Goal: Information Seeking & Learning: Learn about a topic

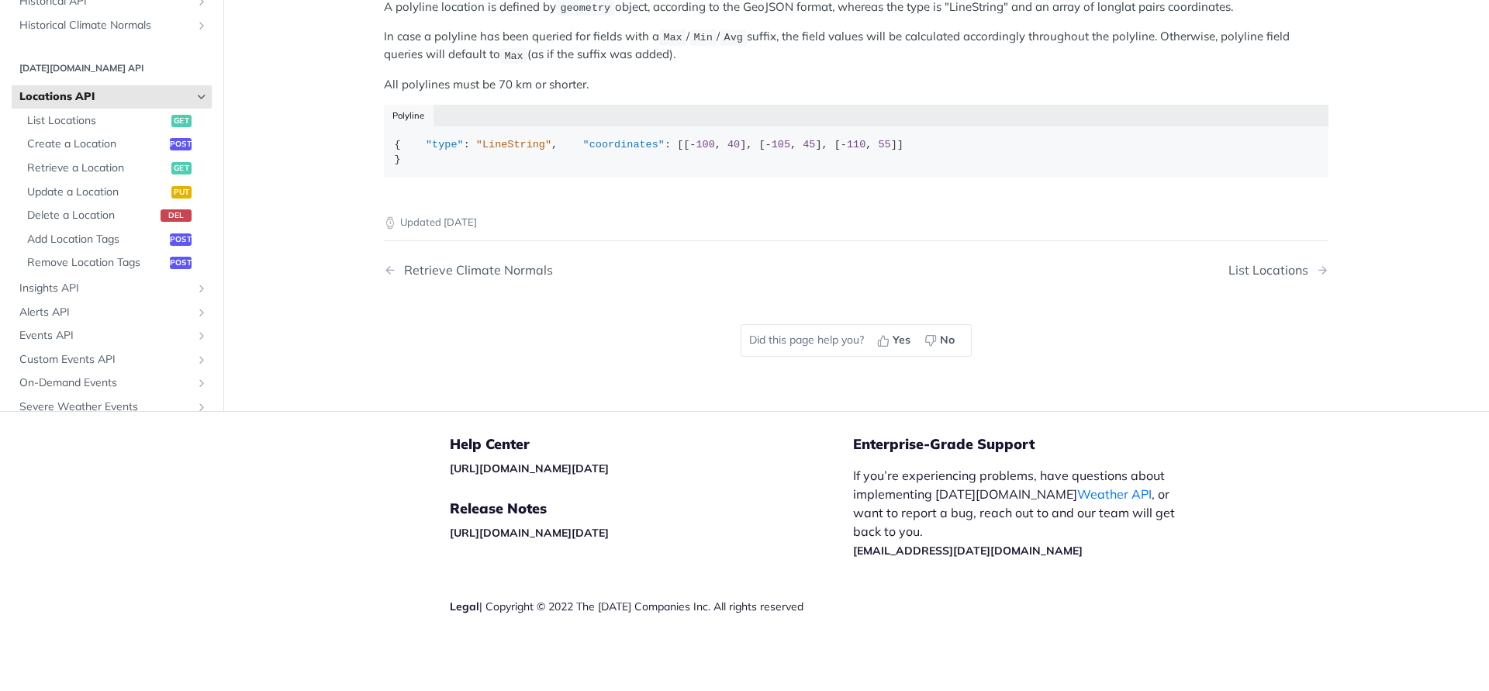
scroll to position [474, 0]
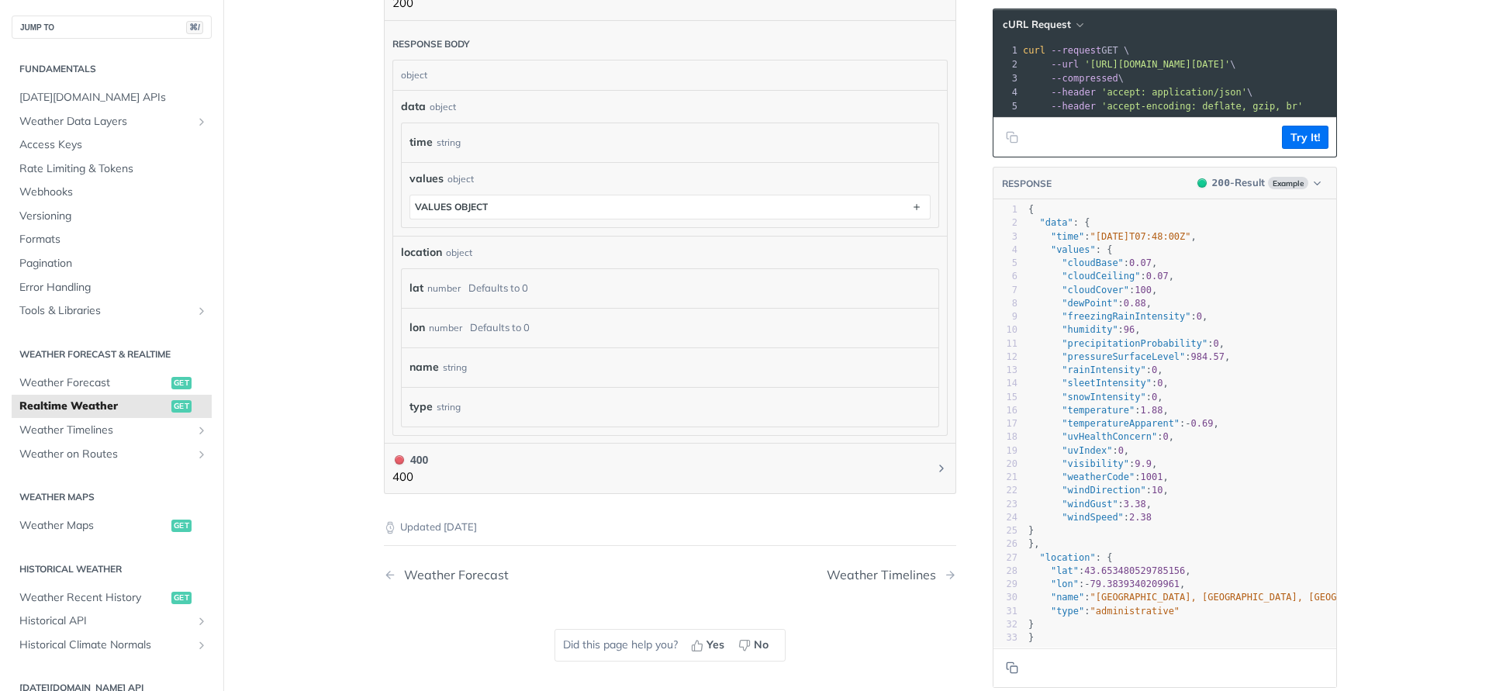
scroll to position [1065, 0]
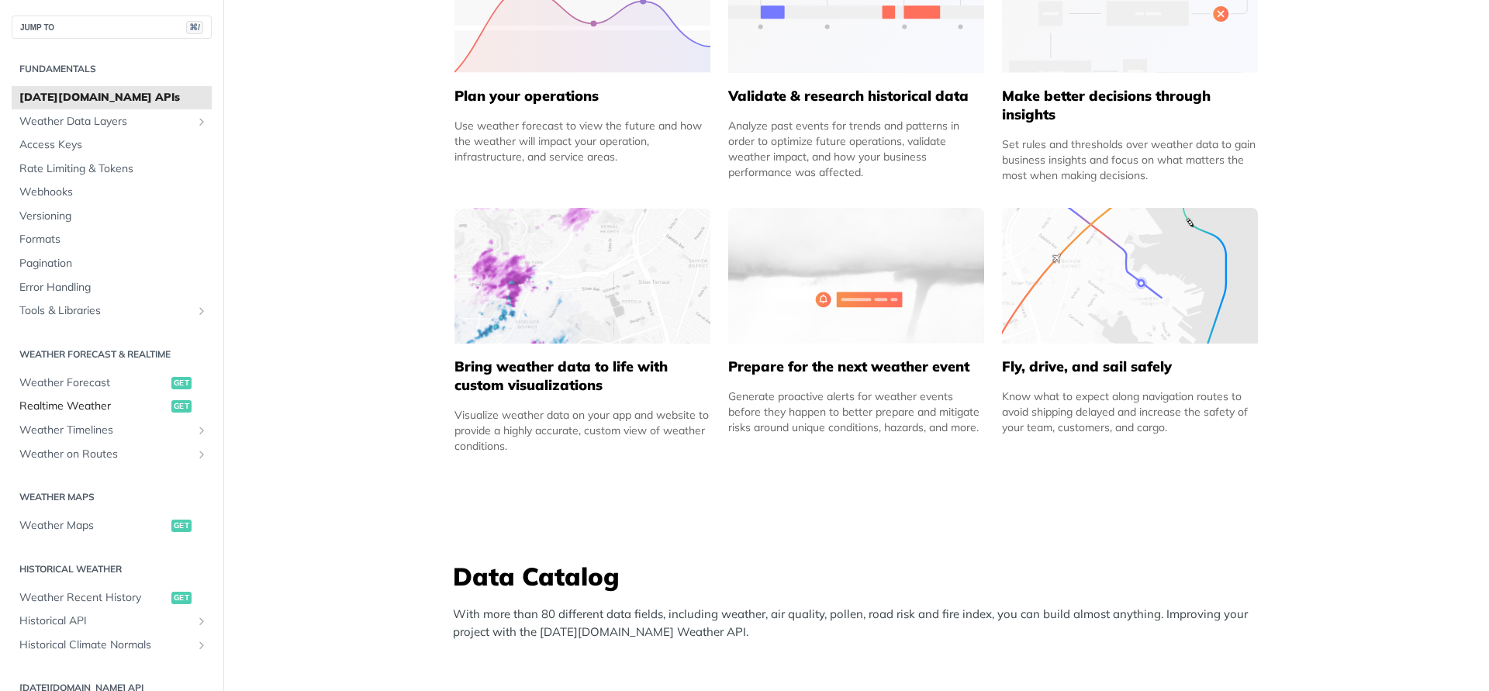
click at [76, 408] on span "Realtime Weather" at bounding box center [93, 407] width 148 height 16
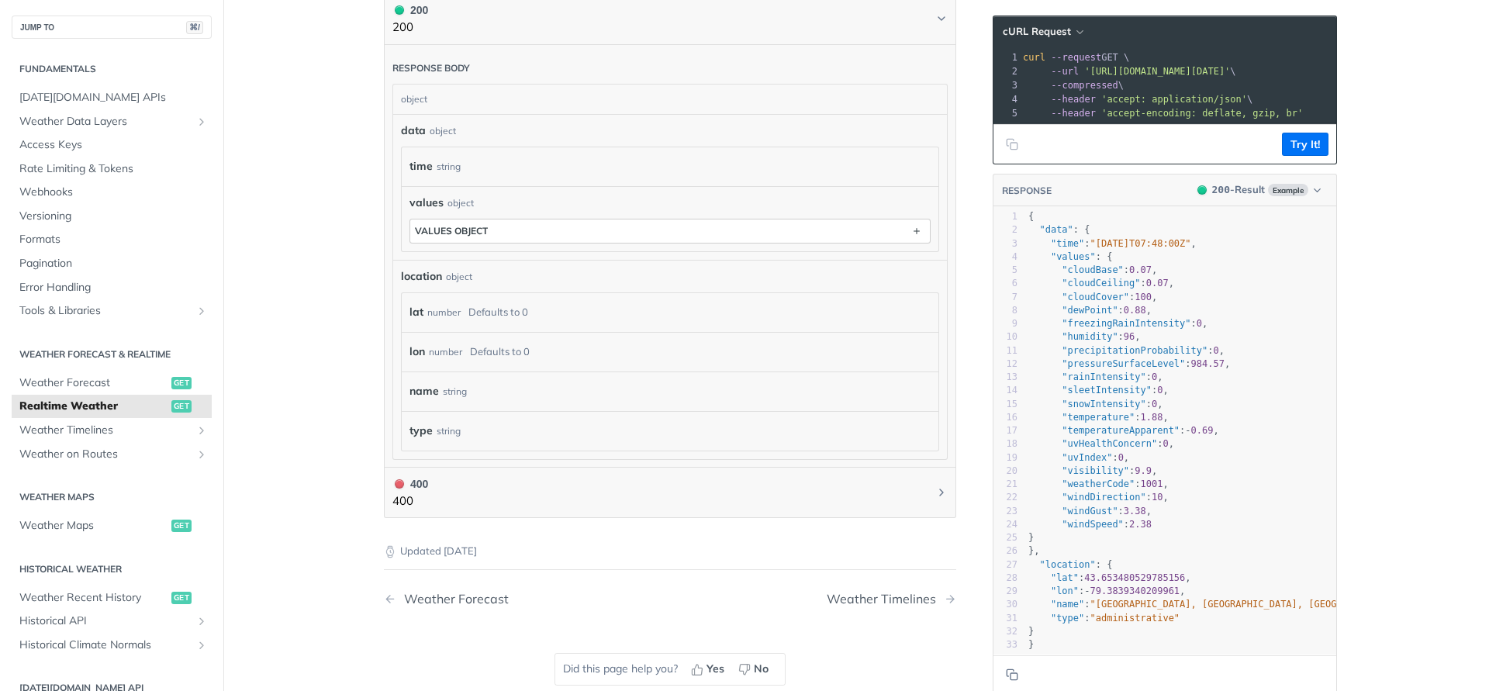
scroll to position [530, 0]
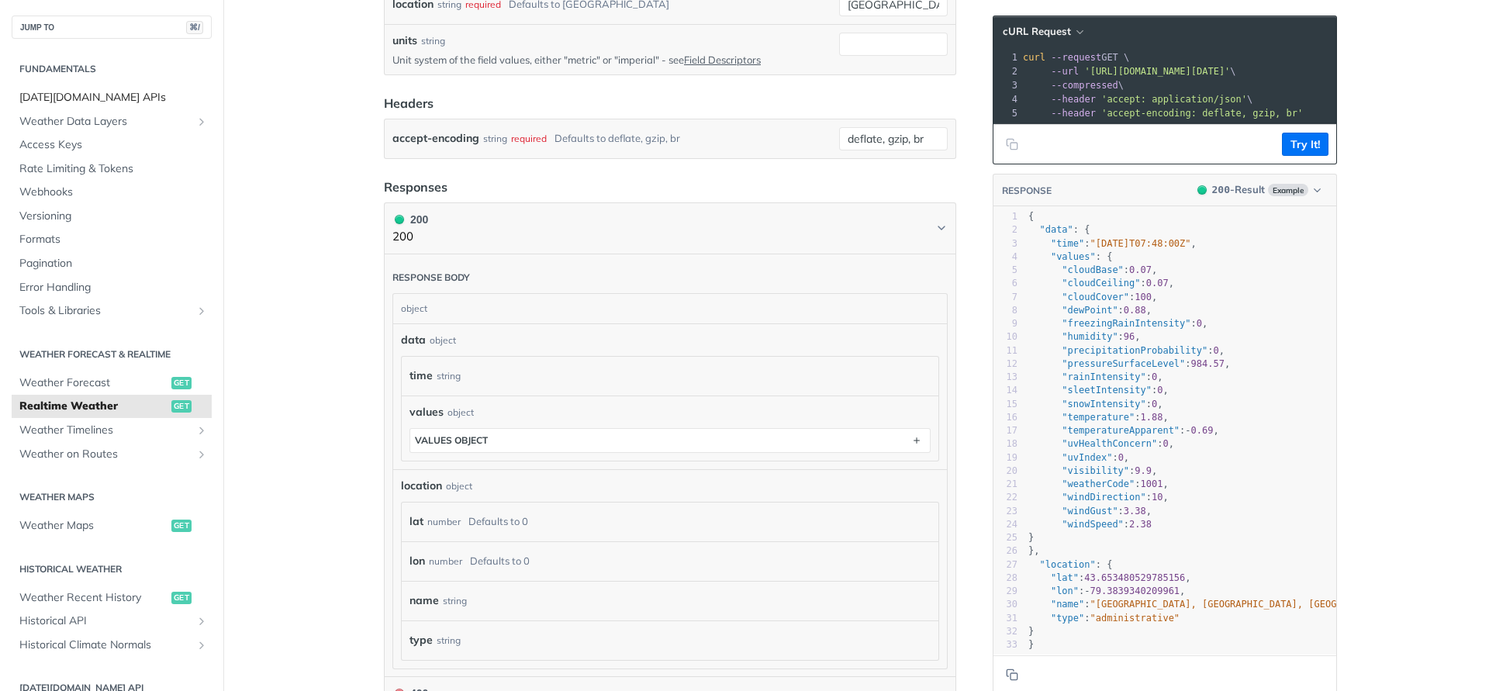
click at [74, 96] on span "[DATE][DOMAIN_NAME] APIs" at bounding box center [113, 98] width 188 height 16
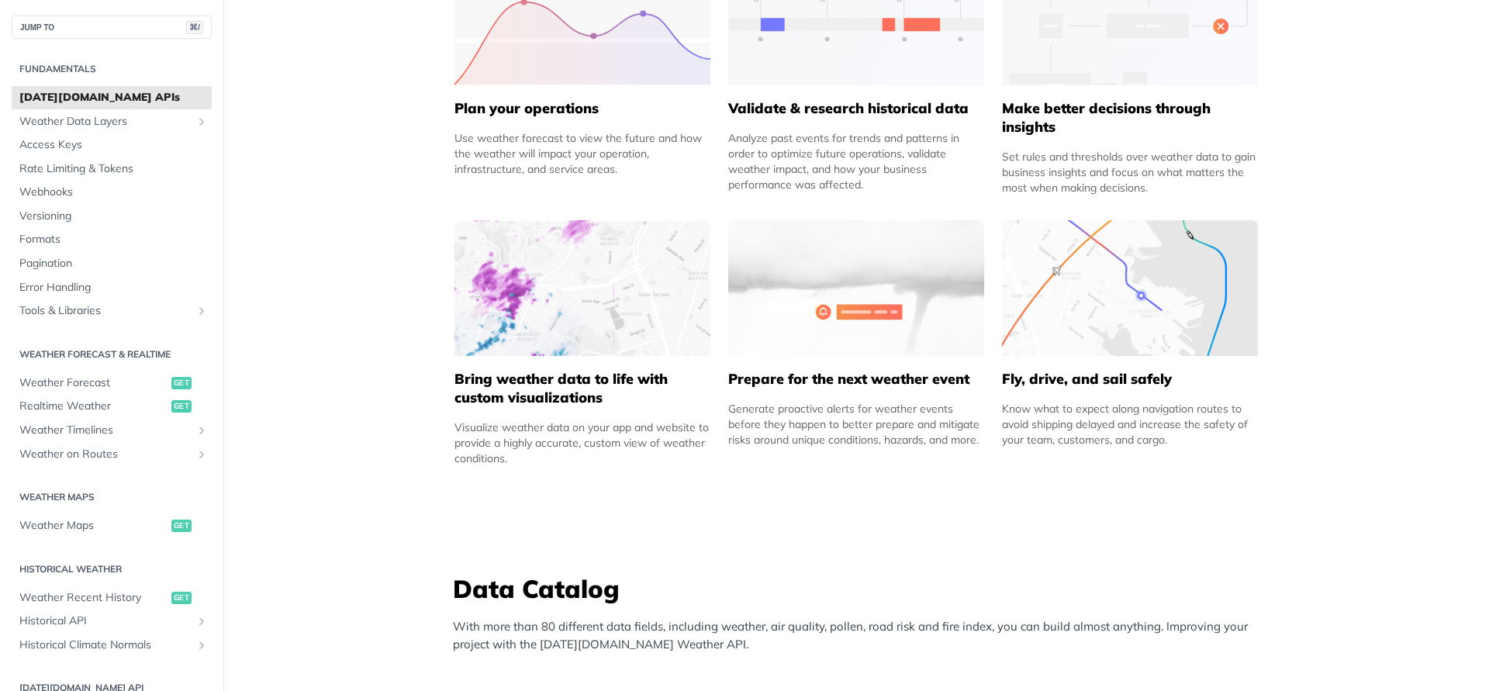
scroll to position [1333, 0]
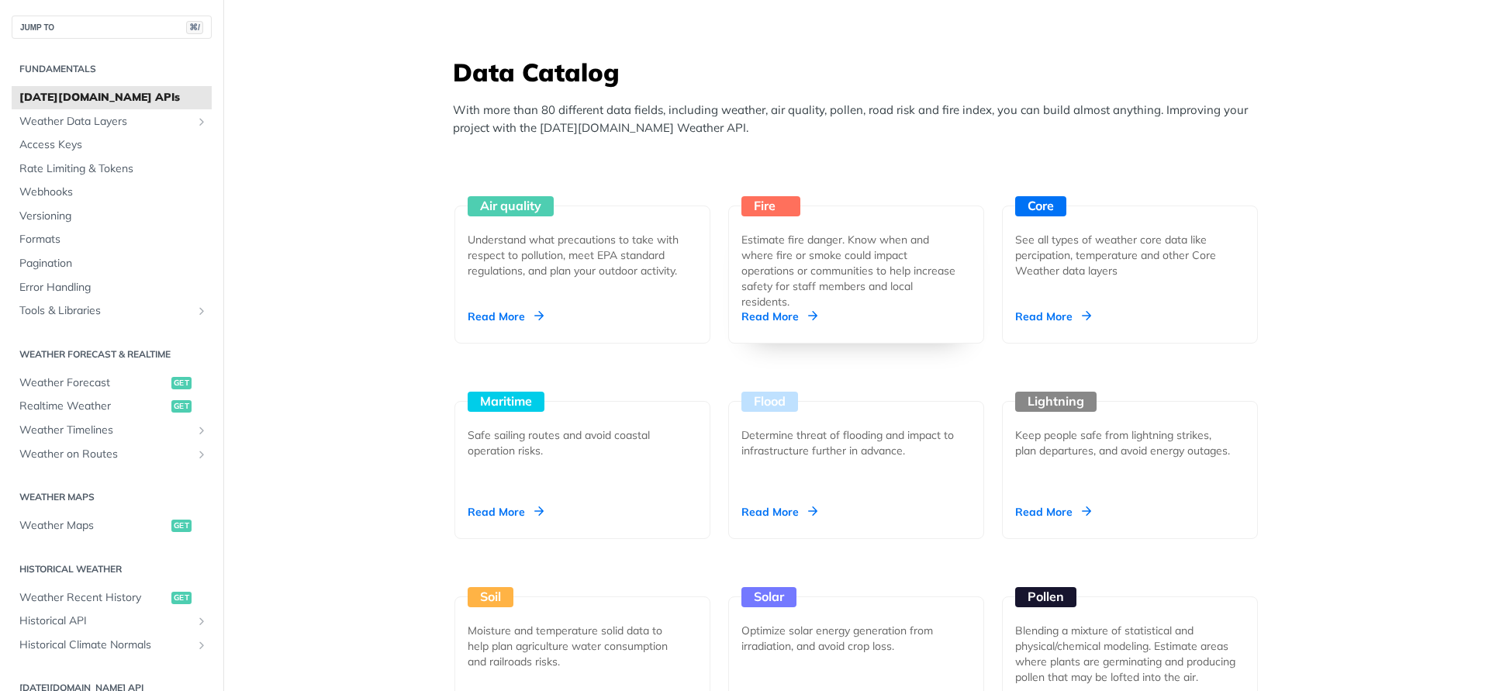
click at [806, 316] on div "Read More" at bounding box center [779, 317] width 76 height 16
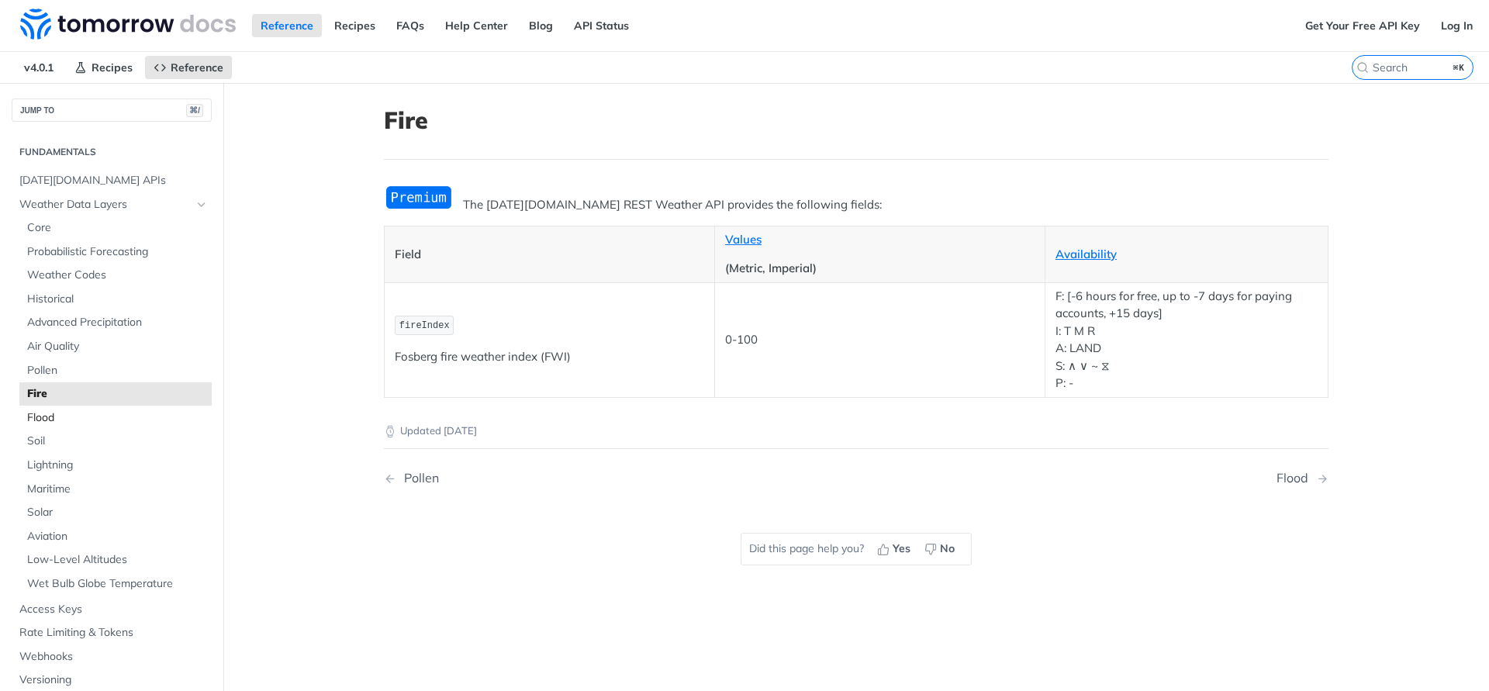
click at [64, 416] on span "Flood" at bounding box center [117, 418] width 181 height 16
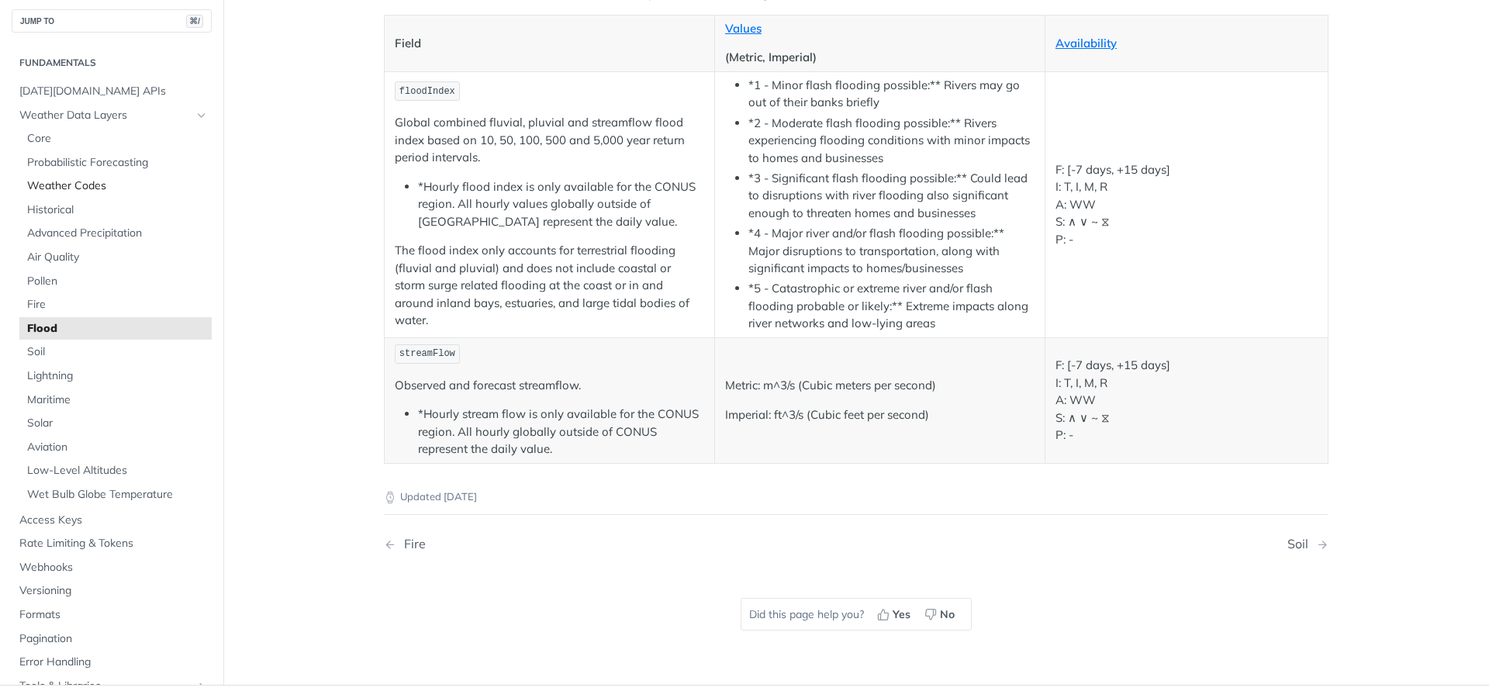
scroll to position [201, 0]
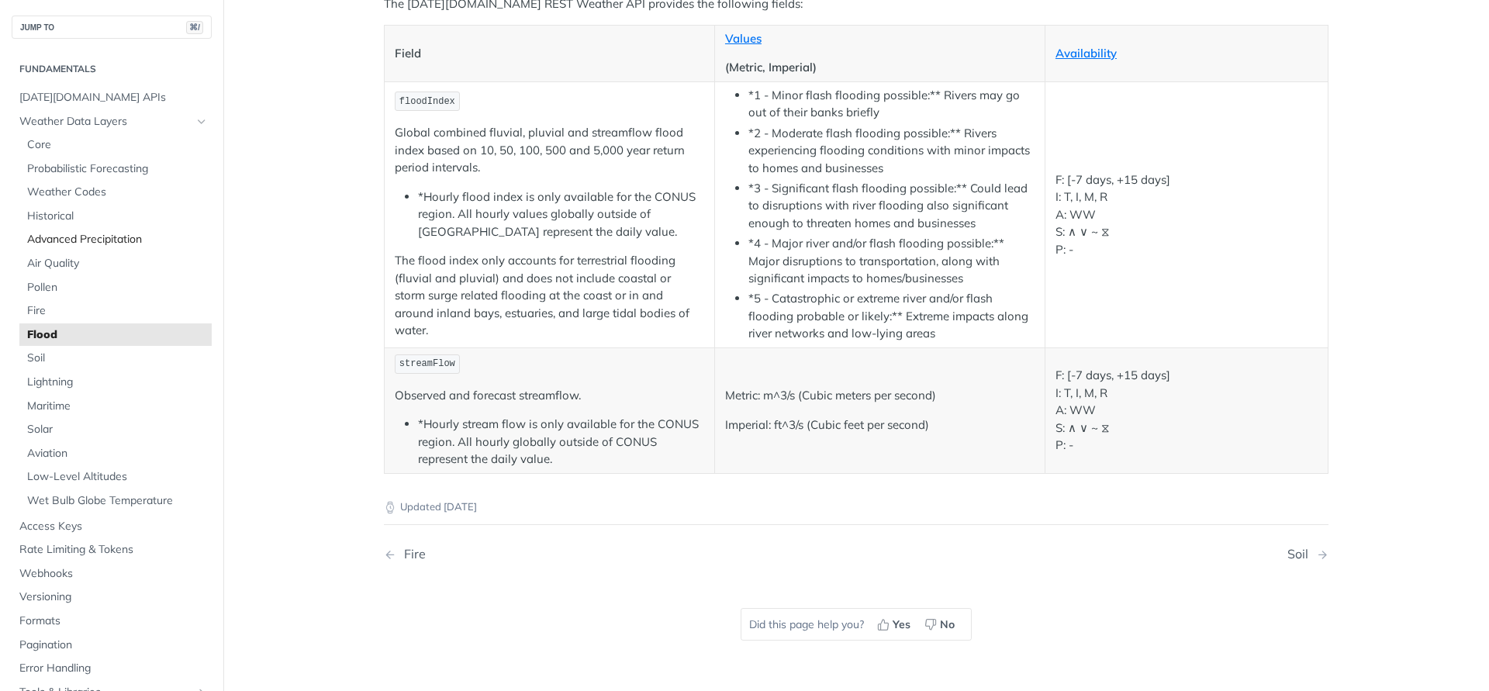
click at [89, 239] on span "Advanced Precipitation" at bounding box center [117, 240] width 181 height 16
